Goal: Information Seeking & Learning: Learn about a topic

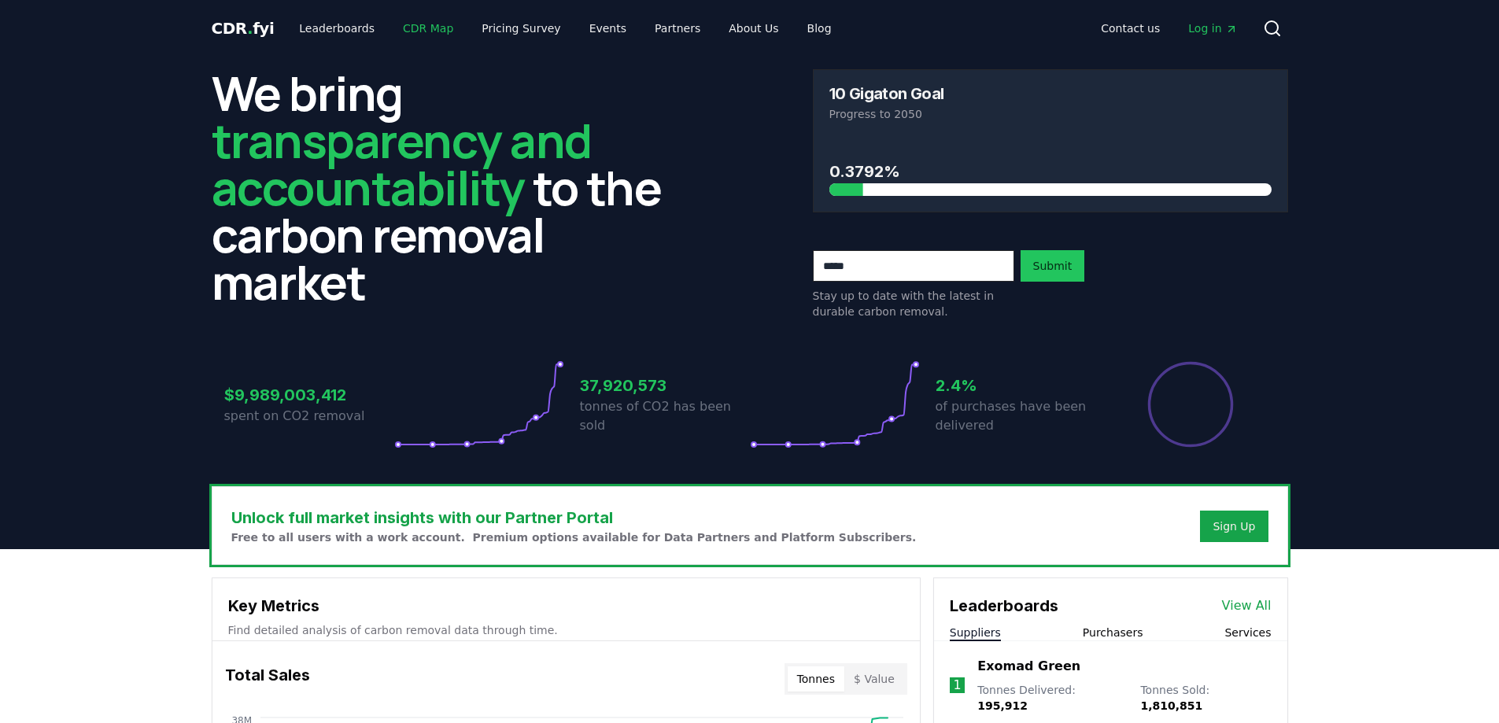
click at [430, 31] on link "CDR Map" at bounding box center [428, 28] width 76 height 28
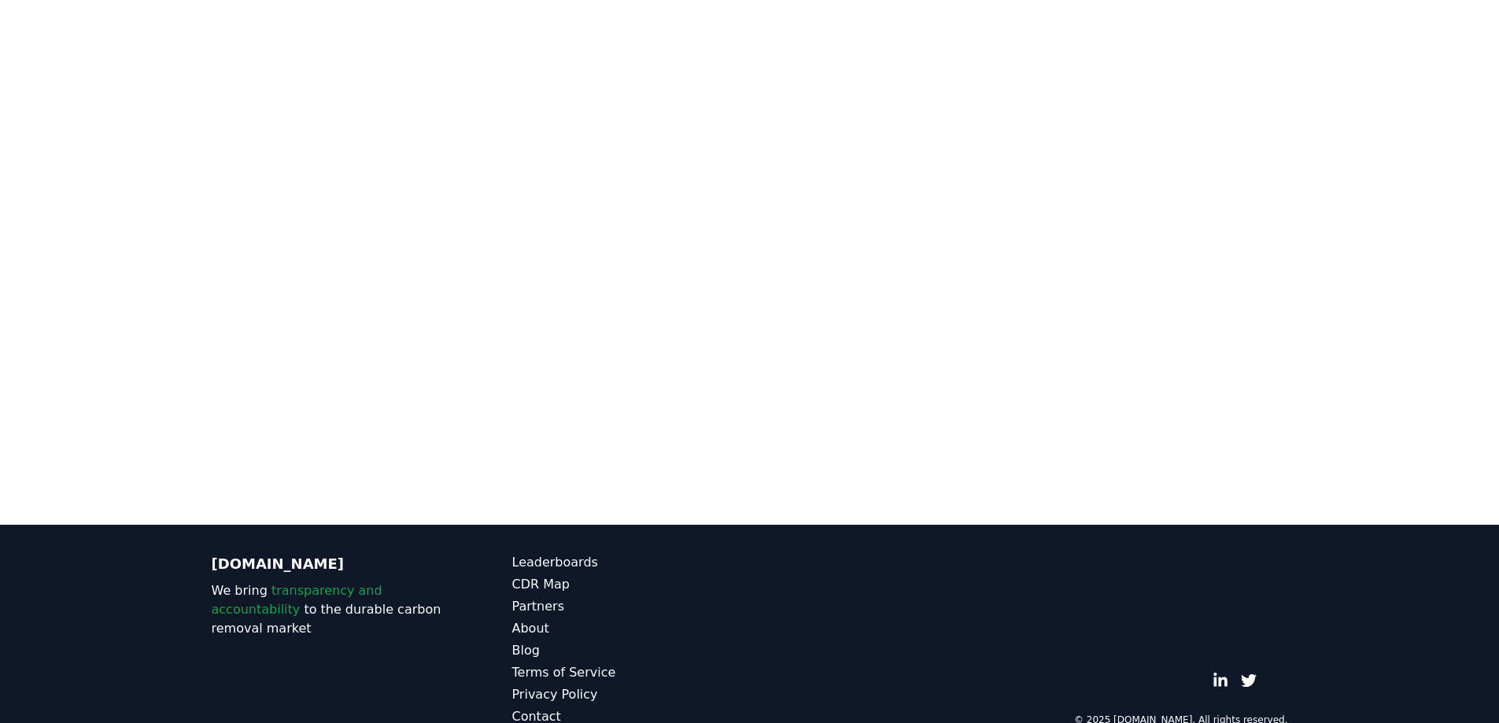
scroll to position [148, 0]
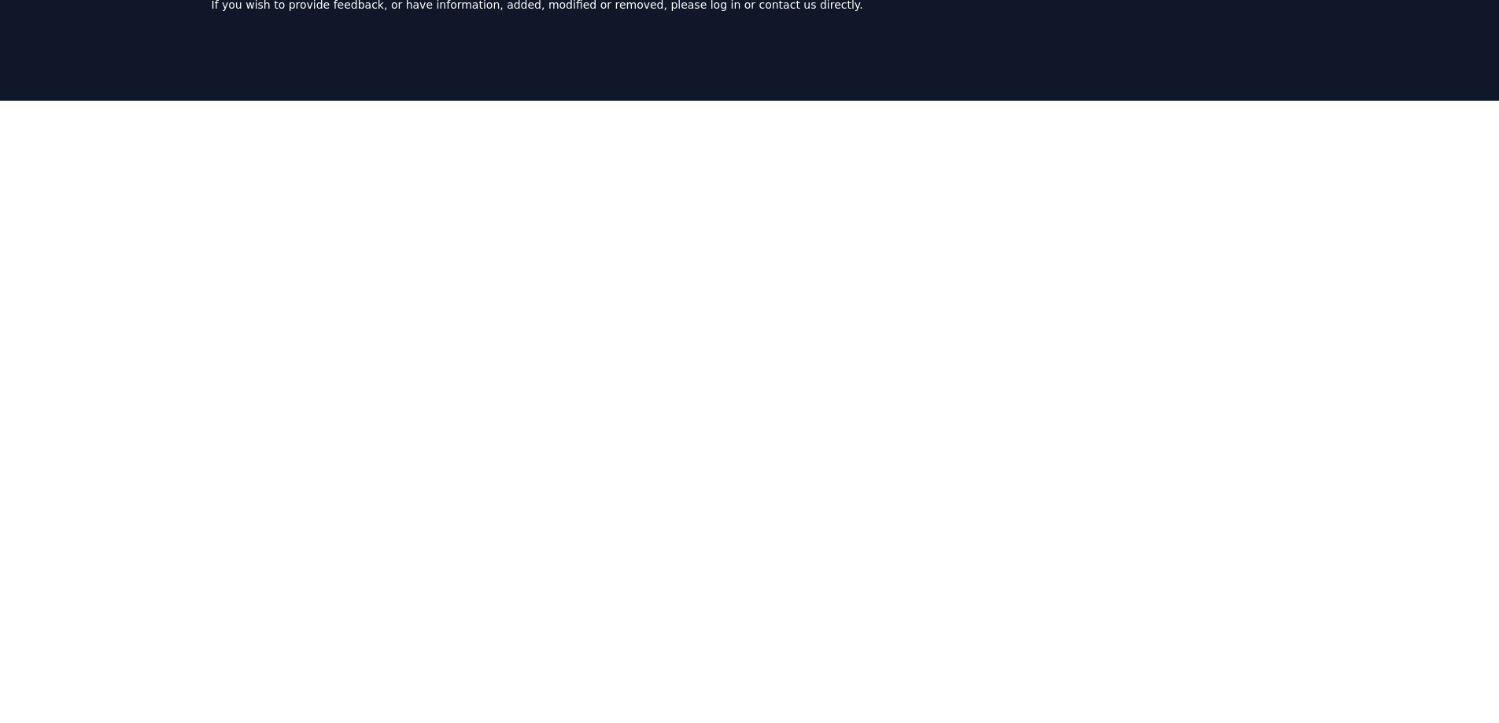
click at [1382, 448] on div at bounding box center [749, 462] width 1499 height 723
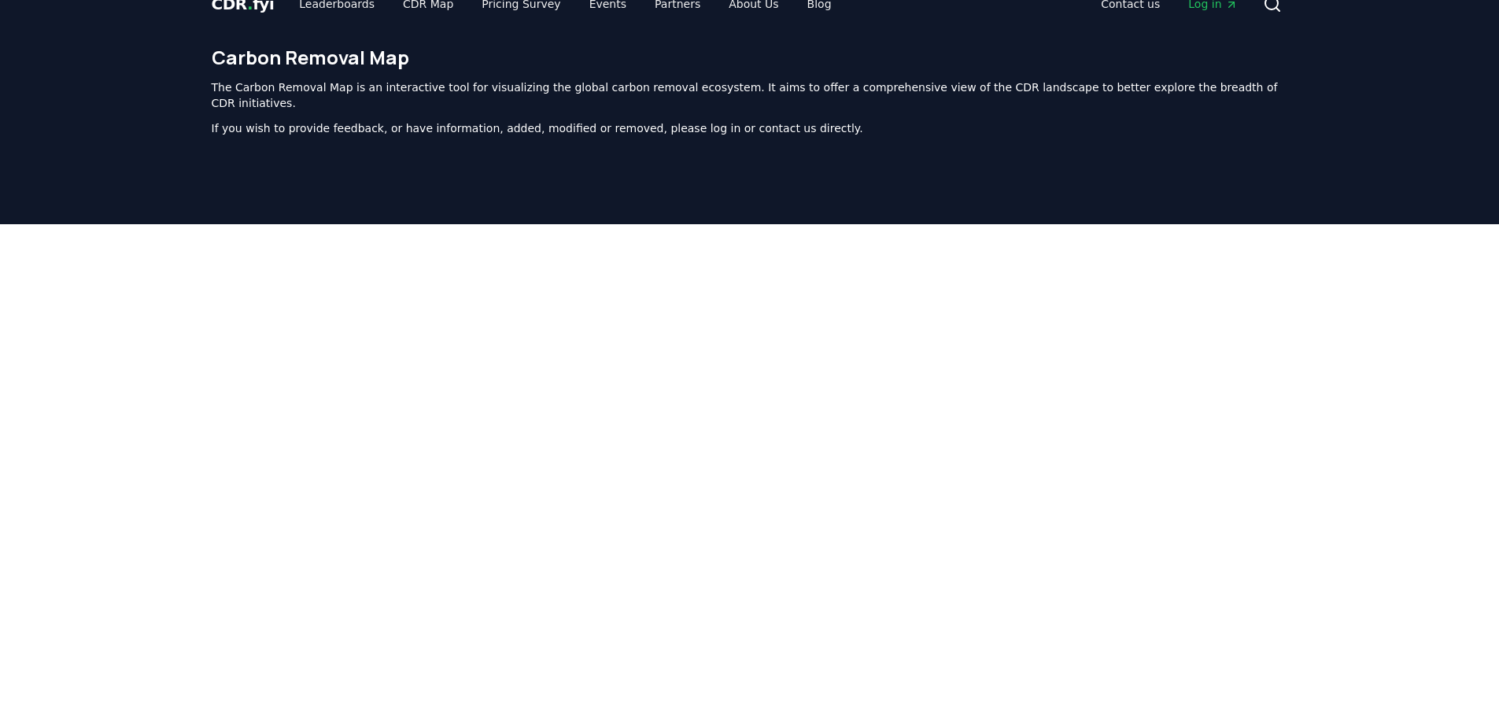
scroll to position [0, 0]
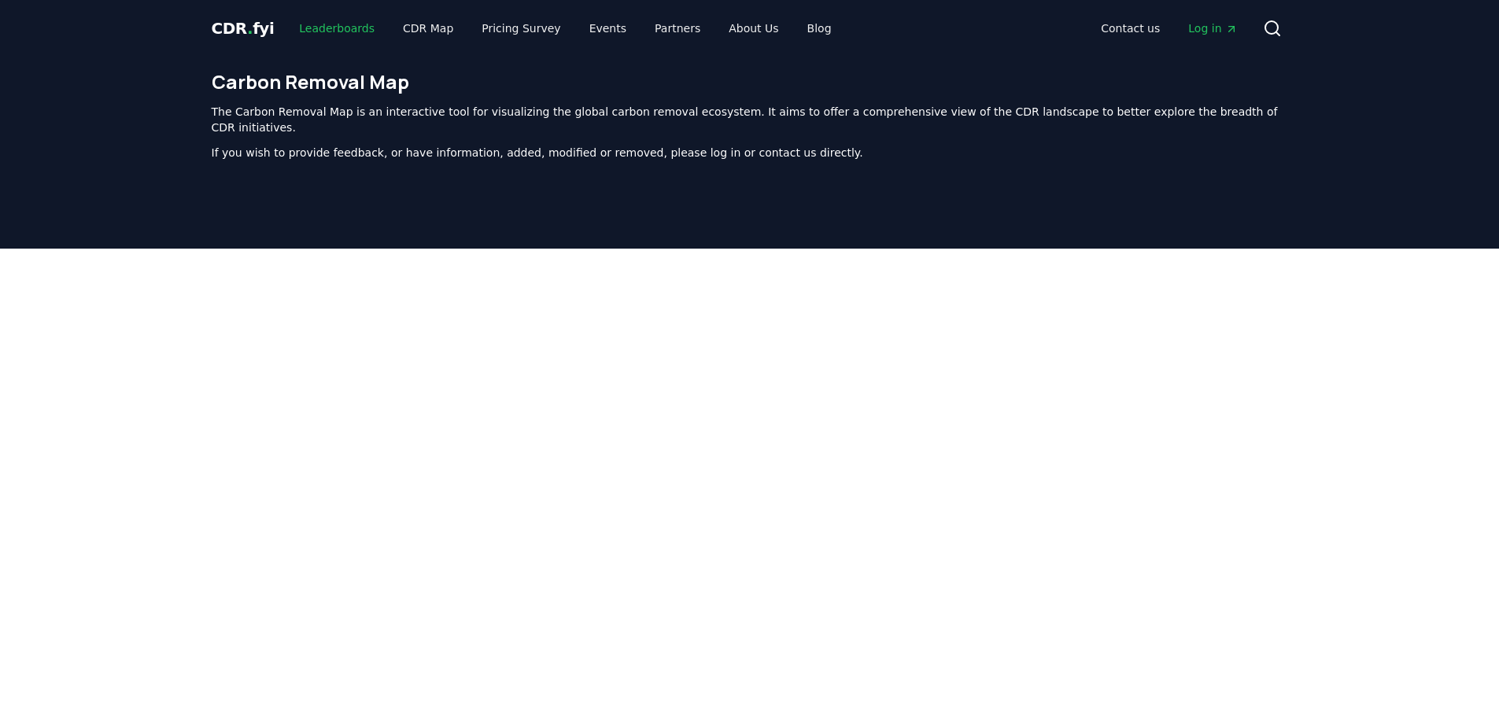
click at [342, 24] on link "Leaderboards" at bounding box center [336, 28] width 101 height 28
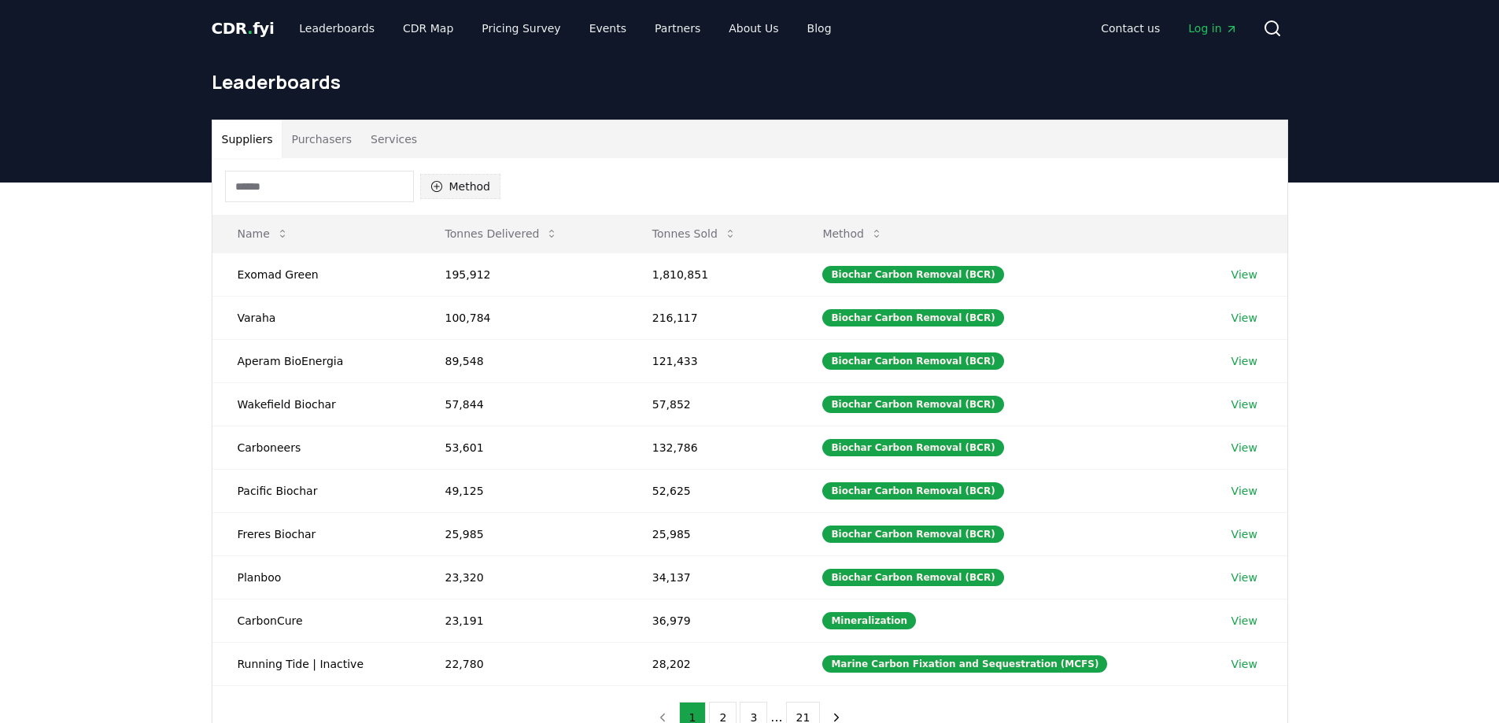
click at [477, 186] on button "Method" at bounding box center [460, 186] width 81 height 25
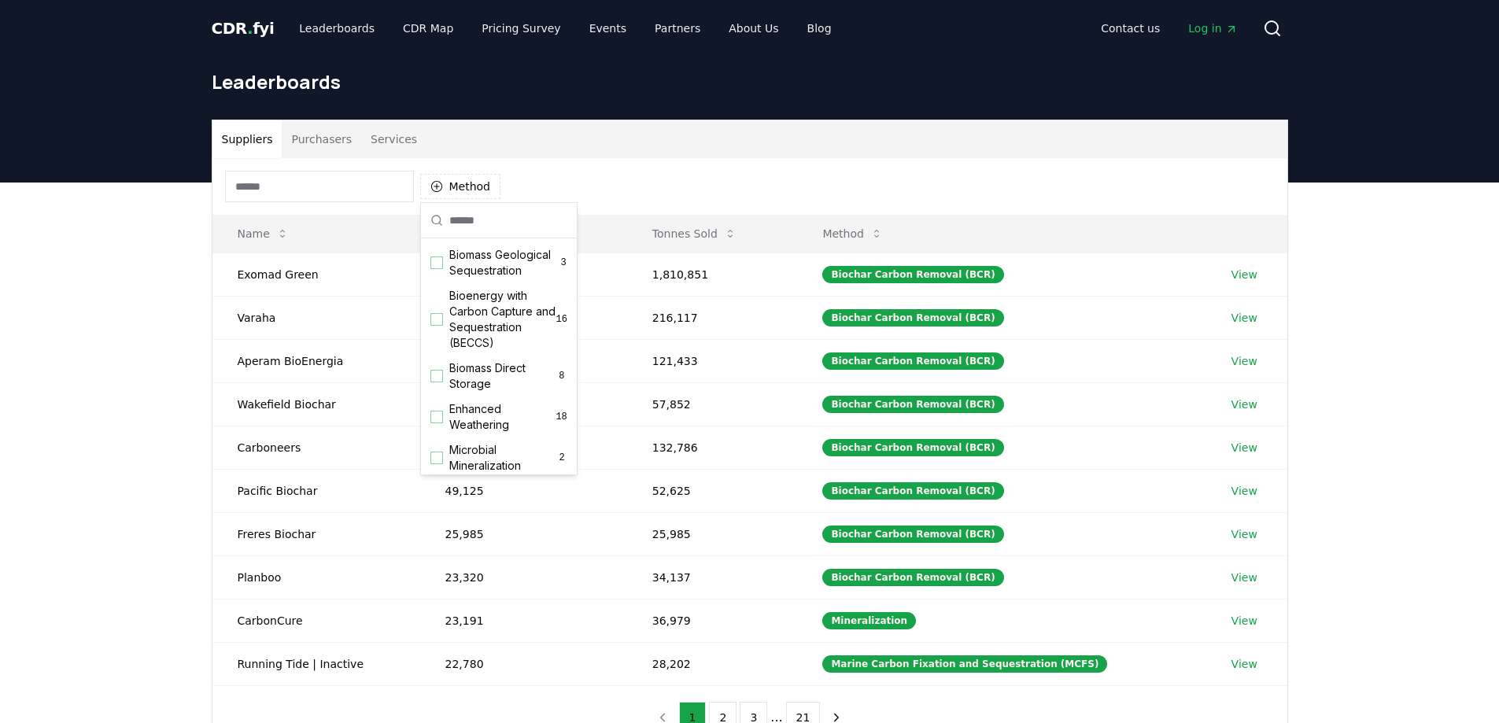
scroll to position [141, 0]
click at [439, 323] on div "Suggestions" at bounding box center [436, 316] width 13 height 13
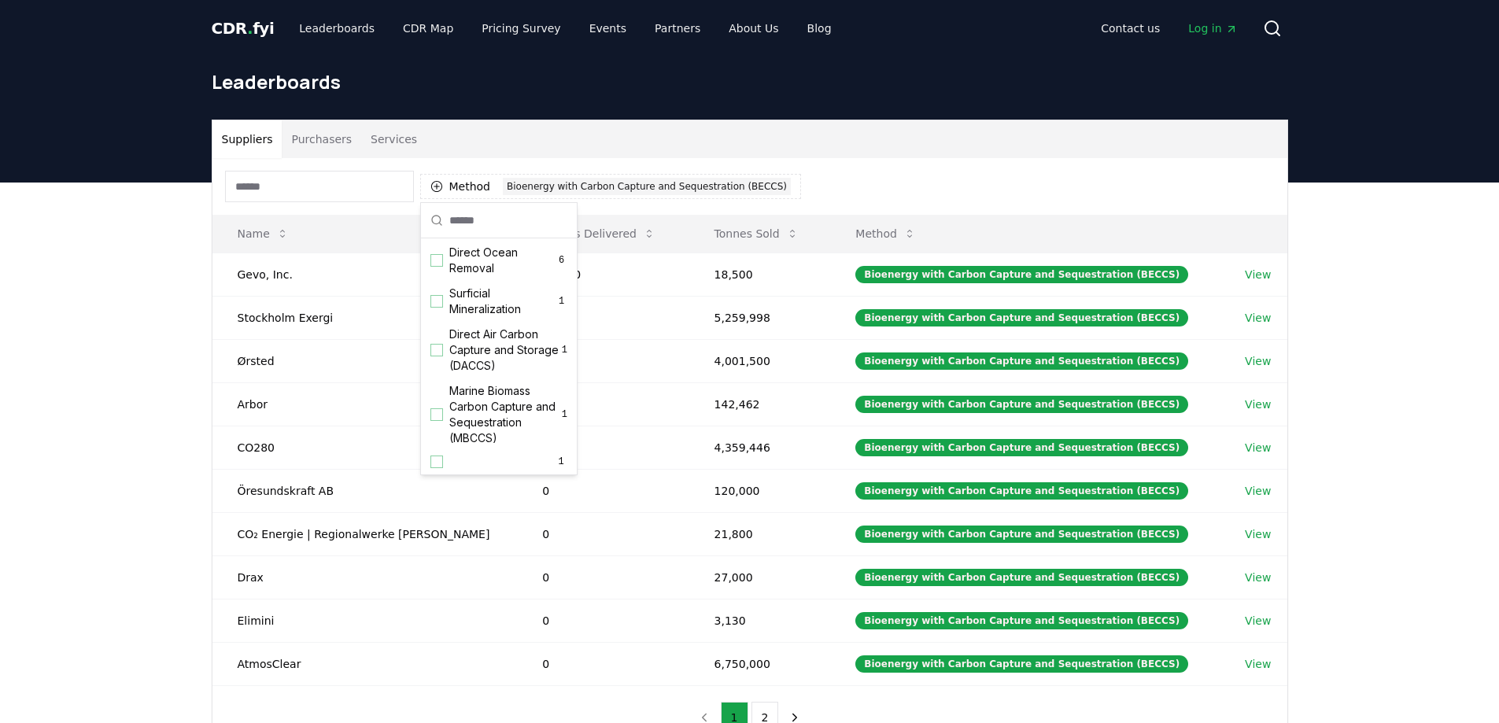
scroll to position [533, 0]
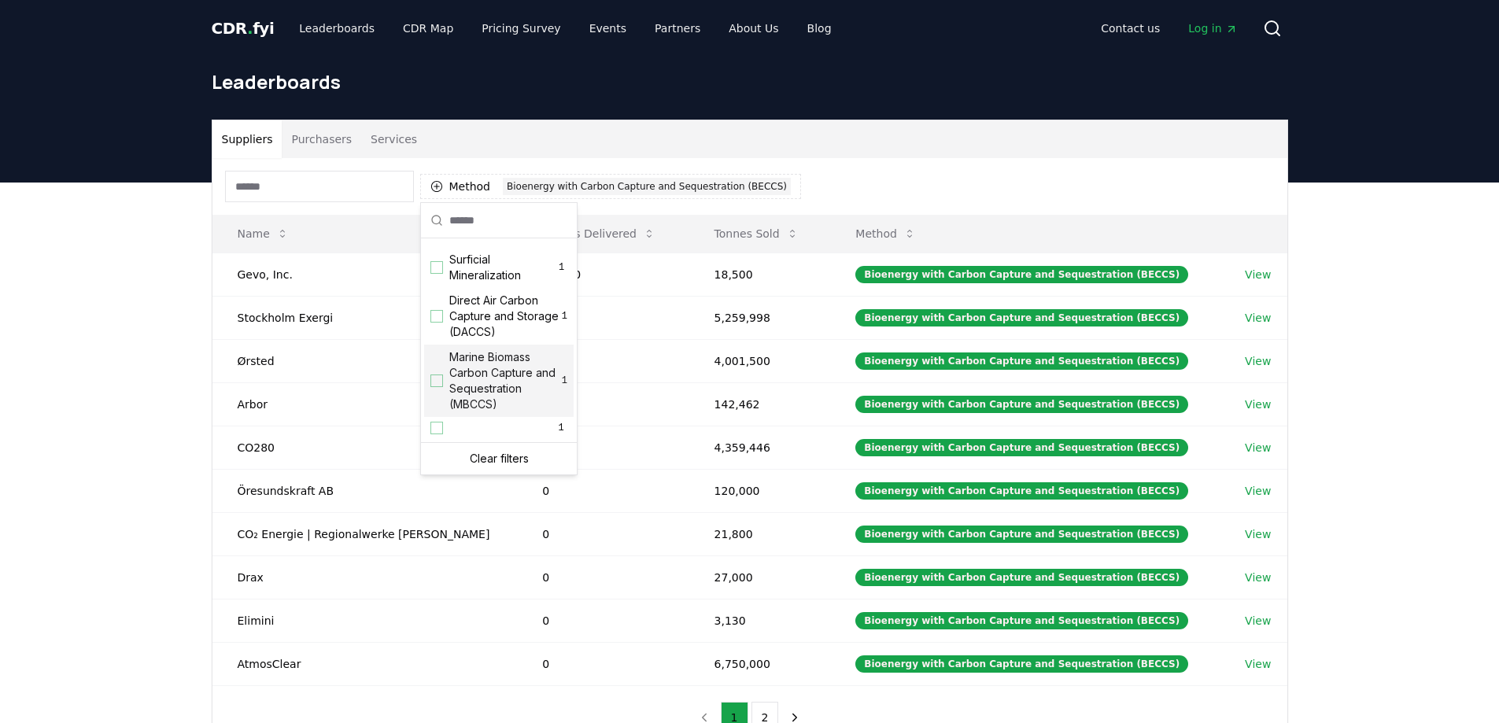
drag, startPoint x: 74, startPoint y: 289, endPoint x: 83, endPoint y: 294, distance: 10.3
click at [73, 289] on div "Suppliers Purchasers Services Method 1 Bioenergy with Carbon Capture and Seques…" at bounding box center [749, 498] width 1499 height 630
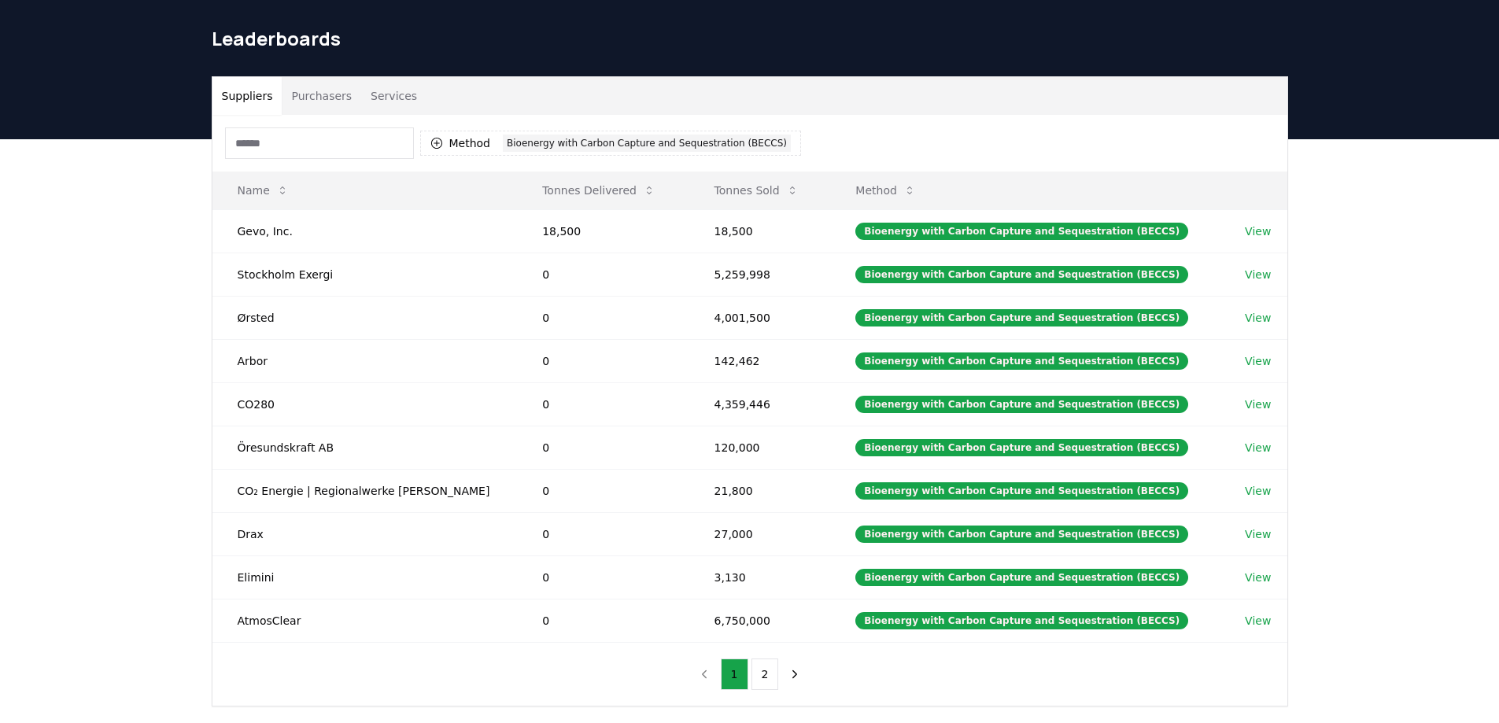
scroll to position [79, 0]
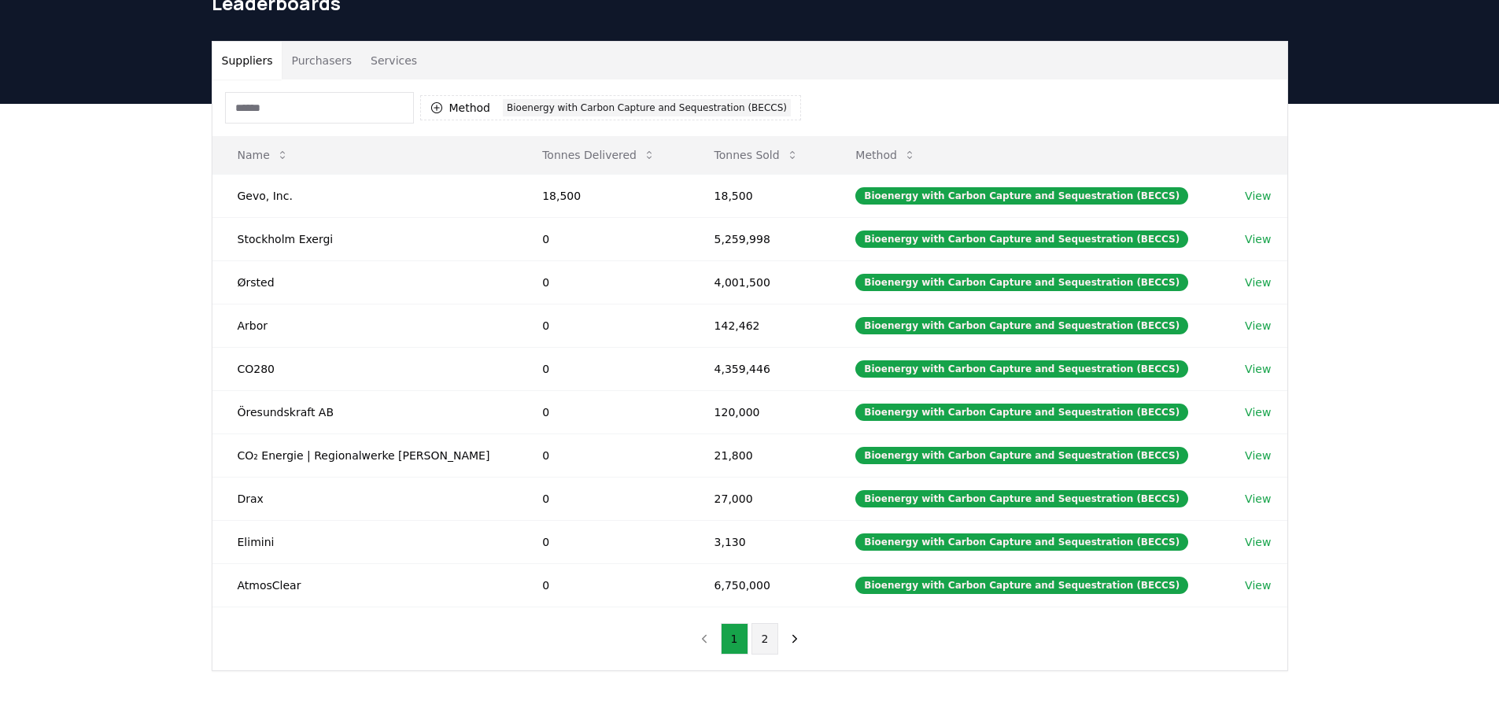
click at [761, 641] on button "2" at bounding box center [765, 638] width 28 height 31
